Goal: Task Accomplishment & Management: Manage account settings

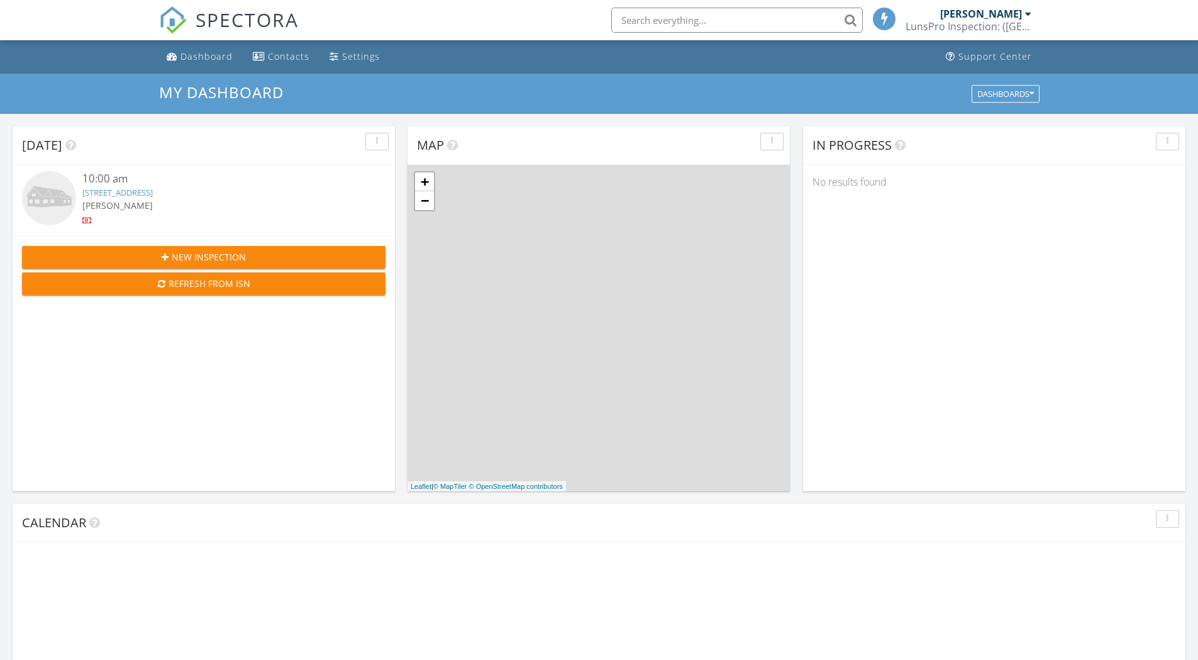
scroll to position [1164, 1218]
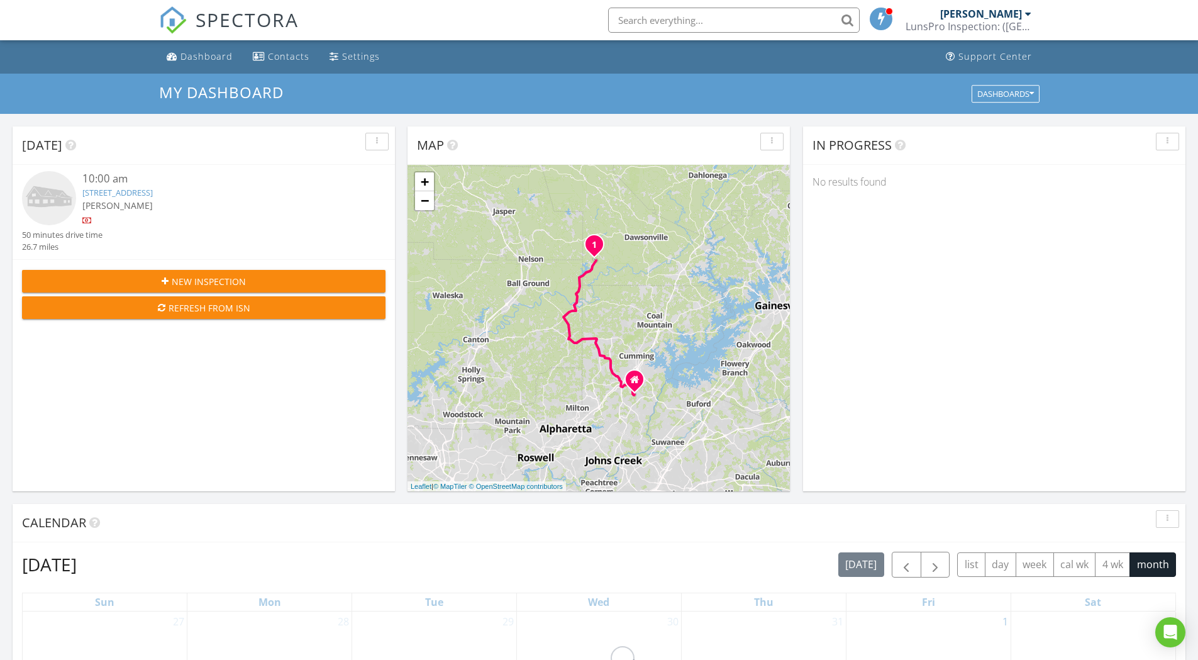
click at [153, 191] on link "[STREET_ADDRESS]" at bounding box center [117, 192] width 70 height 11
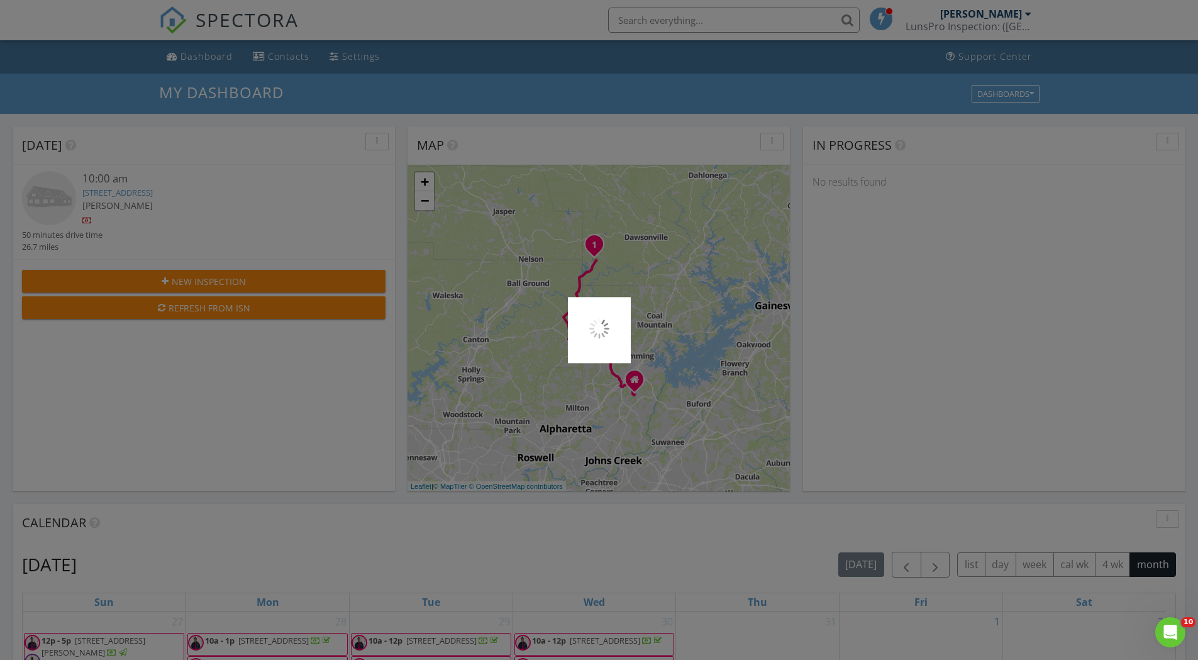
scroll to position [0, 0]
